Goal: Transaction & Acquisition: Purchase product/service

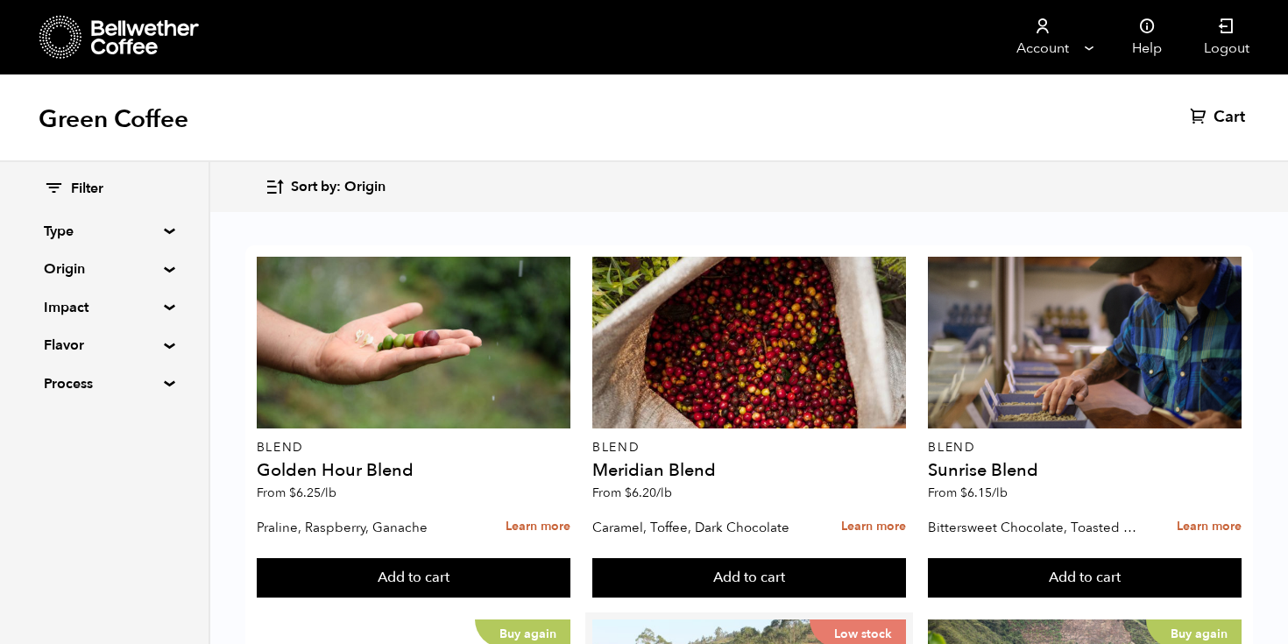
scroll to position [394, 0]
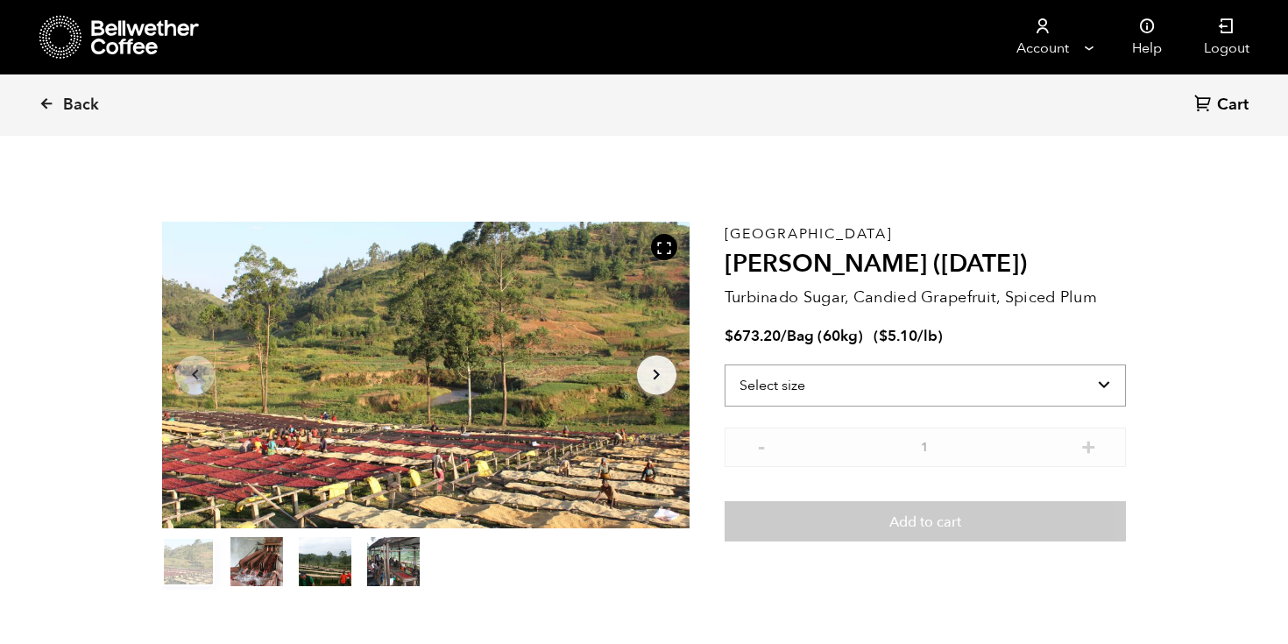
click at [870, 390] on select "Select size Bag (60kg) (132 lbs)" at bounding box center [925, 386] width 401 height 42
select select "bag-3"
click at [725, 365] on select "Select size Bag (60kg) (132 lbs)" at bounding box center [925, 386] width 401 height 42
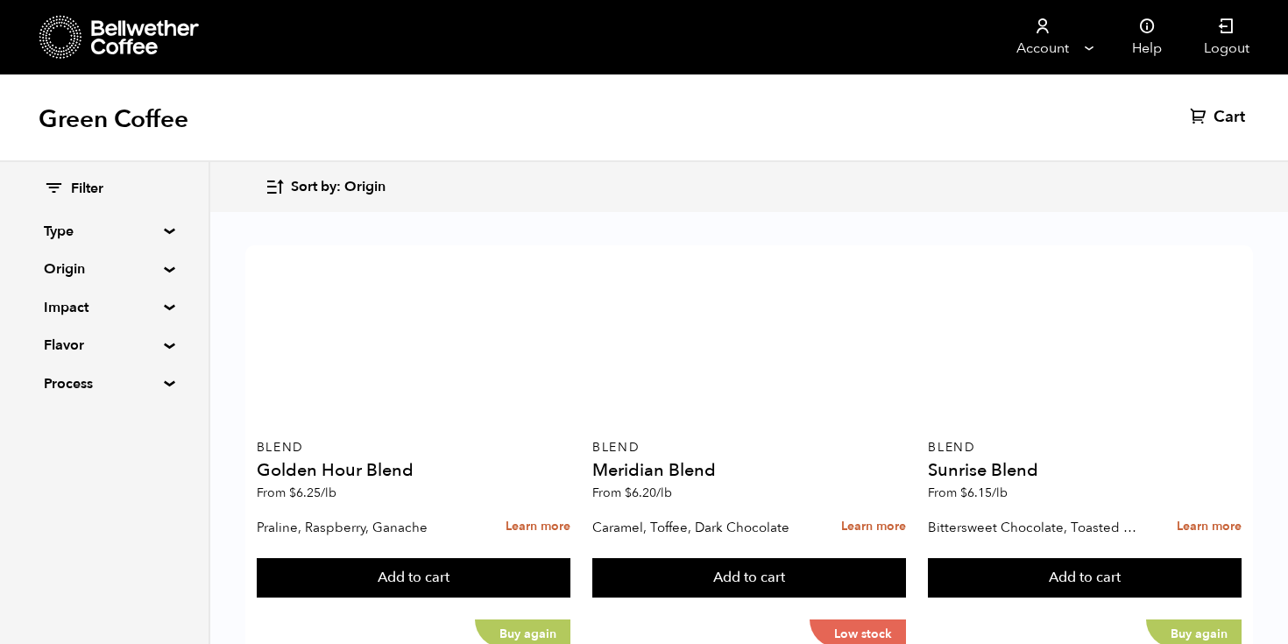
scroll to position [1129, 0]
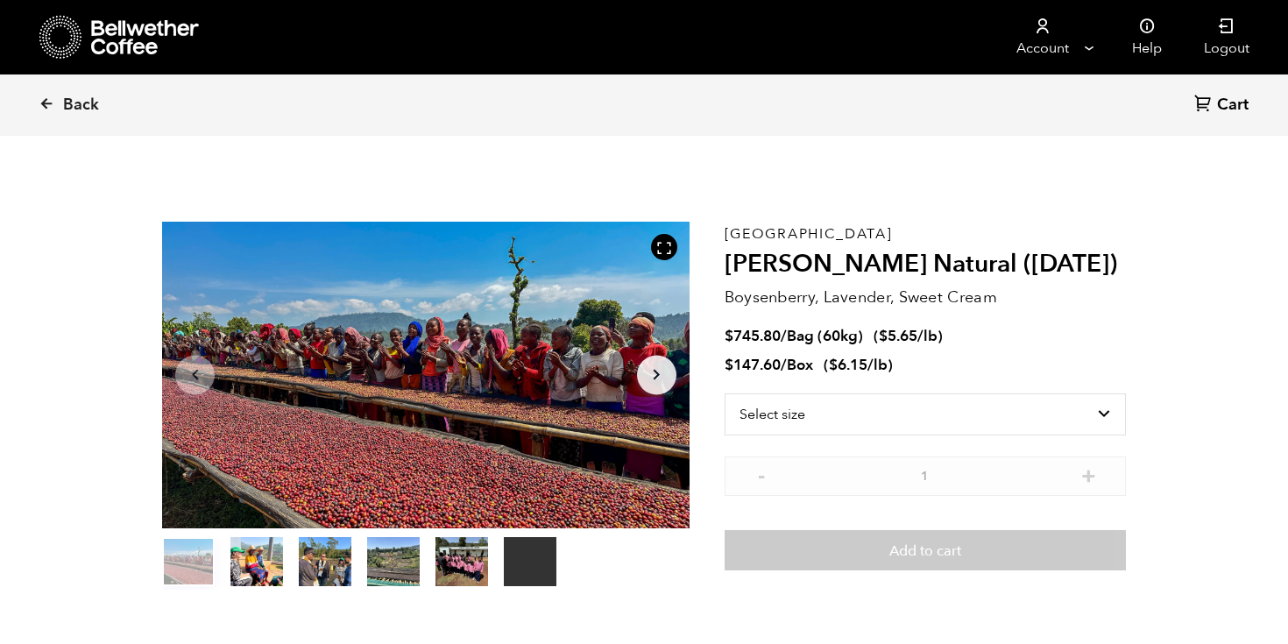
scroll to position [763, 933]
click at [854, 417] on select "Select size Bag (60kg) (132 lbs) Box (24 lbs)" at bounding box center [925, 415] width 401 height 42
select select "bag-3"
click at [725, 394] on select "Select size Bag (60kg) (132 lbs) Box (24 lbs)" at bounding box center [925, 415] width 401 height 42
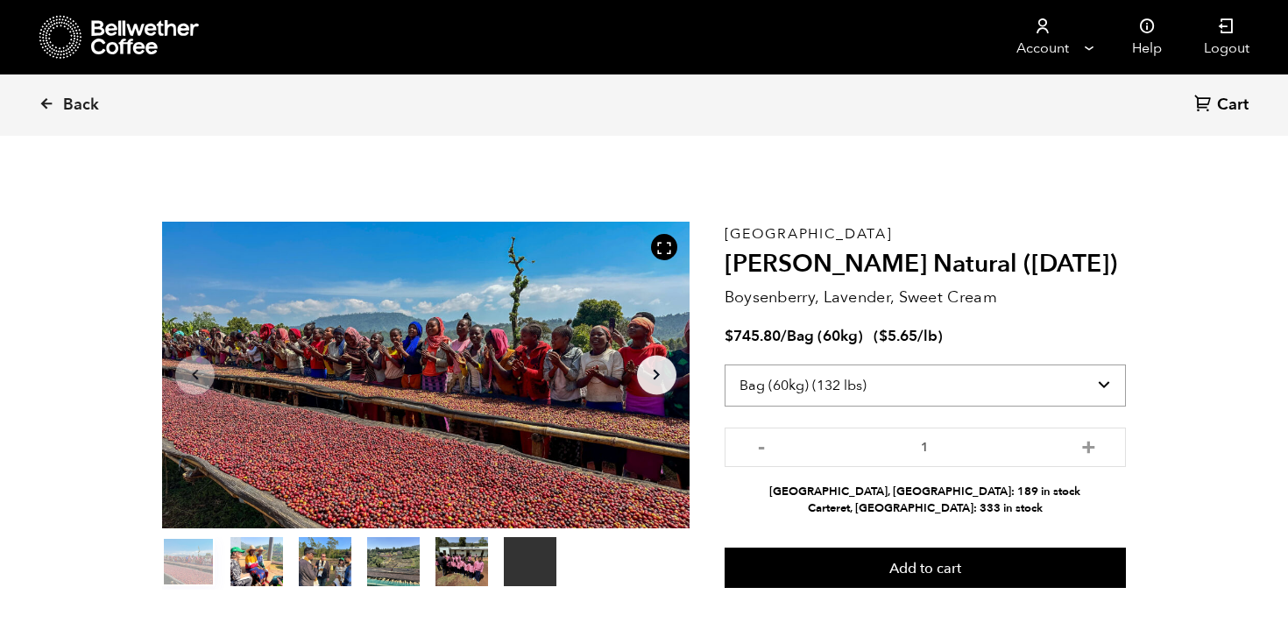
click at [1035, 382] on select "Select size Bag (60kg) (132 lbs) Box (24 lbs)" at bounding box center [925, 386] width 401 height 42
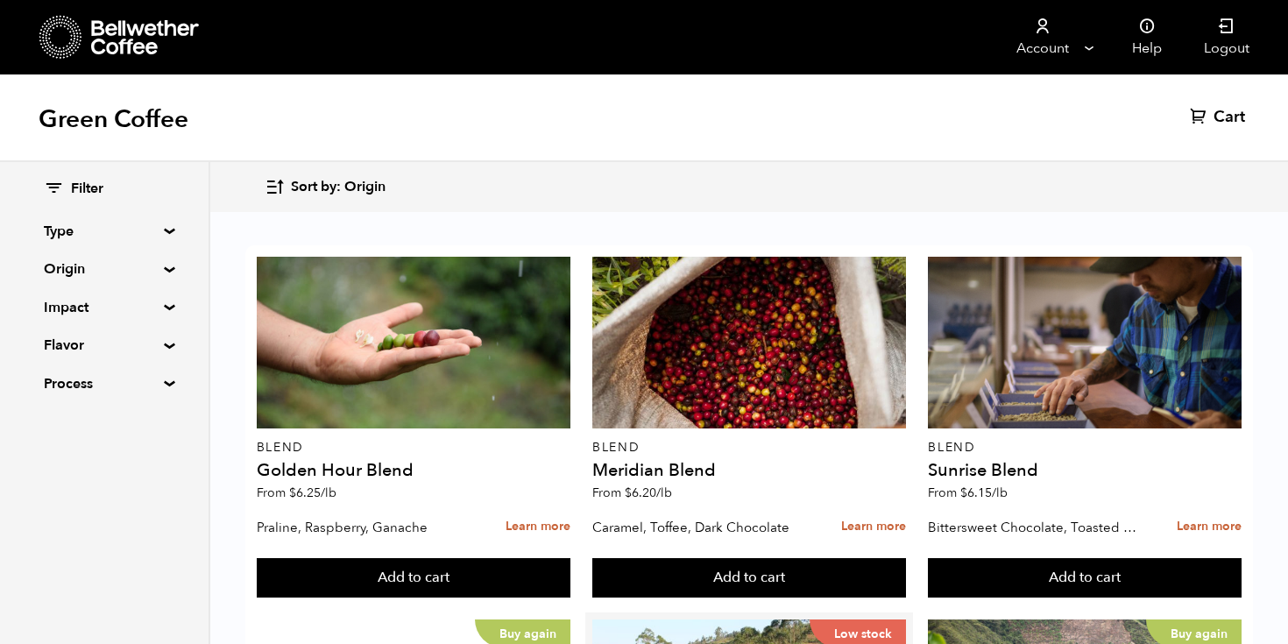
scroll to position [774, 0]
